Goal: Information Seeking & Learning: Learn about a topic

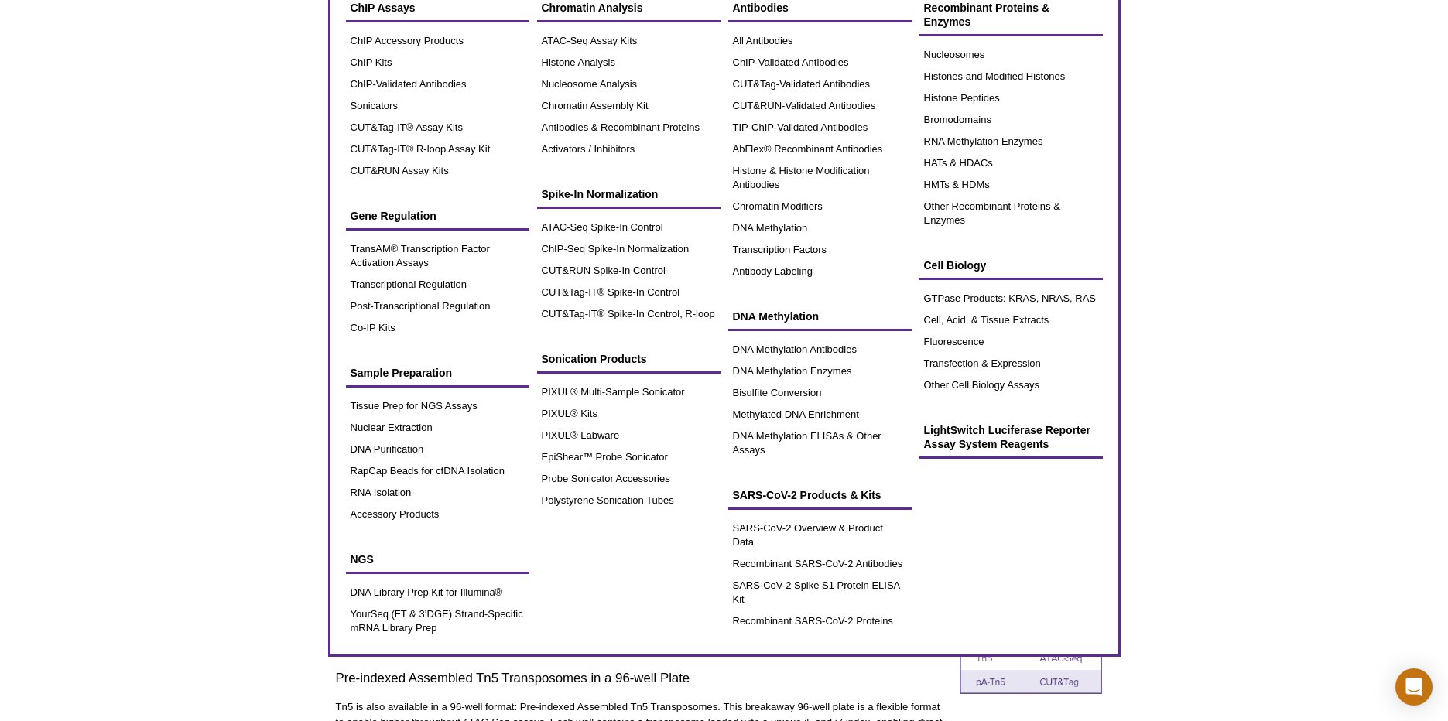
scroll to position [98, 0]
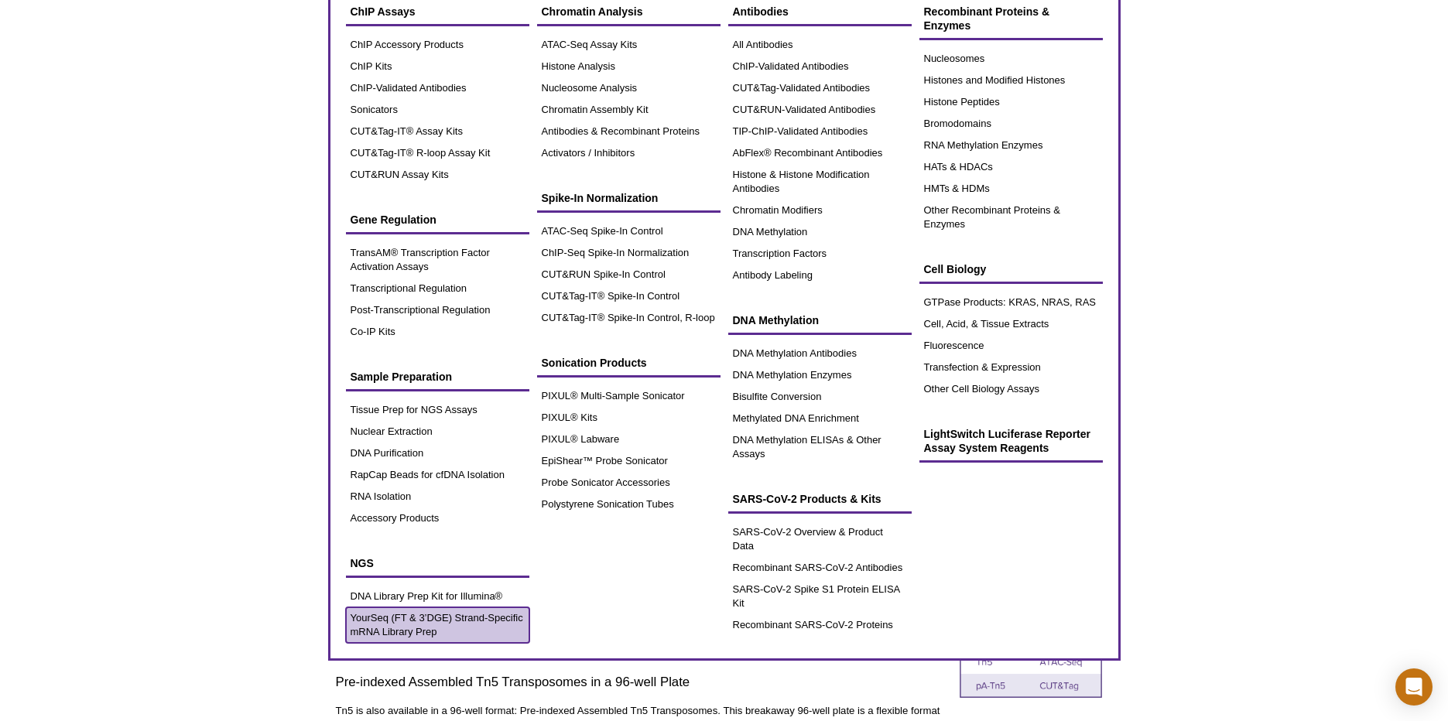
click at [437, 615] on link "YourSeq (FT & 3’DGE) Strand-Specific mRNA Library Prep" at bounding box center [437, 626] width 183 height 36
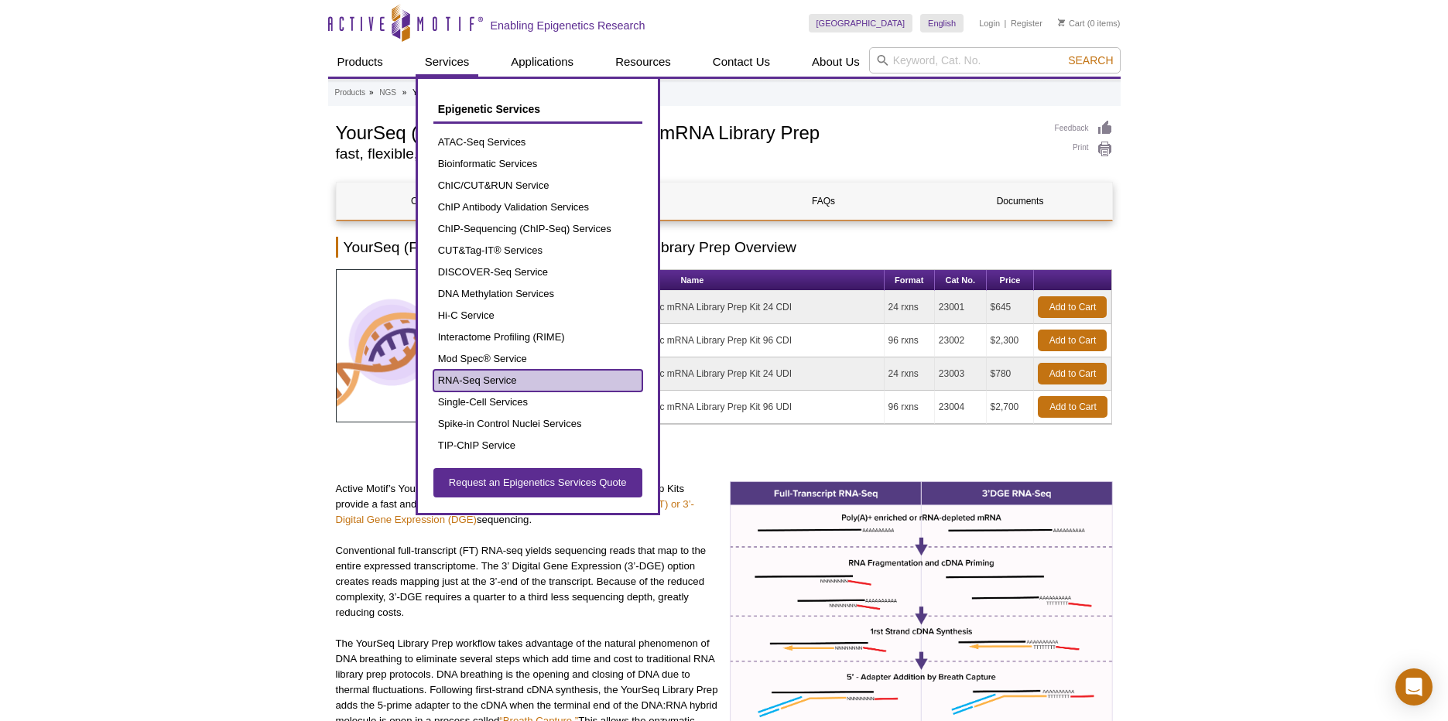
click at [490, 377] on link "RNA-Seq Service" at bounding box center [537, 381] width 209 height 22
